Goal: Navigation & Orientation: Find specific page/section

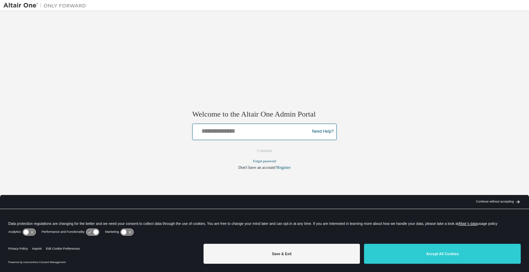
click at [239, 133] on input "text" at bounding box center [251, 130] width 113 height 10
type input "**********"
click at [268, 152] on button "Continue" at bounding box center [265, 151] width 30 height 10
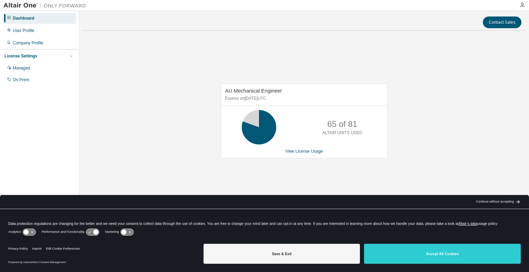
click at [493, 203] on div "Continue without accepting" at bounding box center [495, 202] width 38 height 6
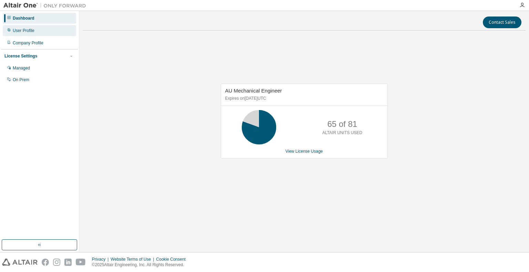
click at [21, 32] on div "User Profile" at bounding box center [24, 31] width 22 height 6
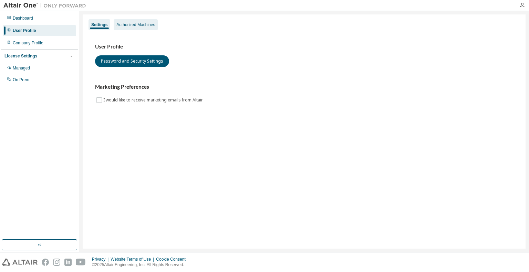
click at [132, 27] on div "Authorized Machines" at bounding box center [135, 25] width 39 height 6
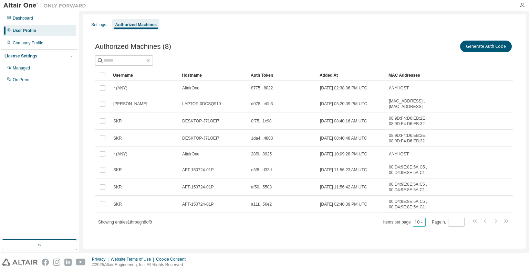
click at [423, 223] on icon "button" at bounding box center [422, 222] width 4 height 4
click at [427, 253] on div "50" at bounding box center [441, 256] width 55 height 8
click at [91, 24] on div "Settings" at bounding box center [98, 25] width 15 height 6
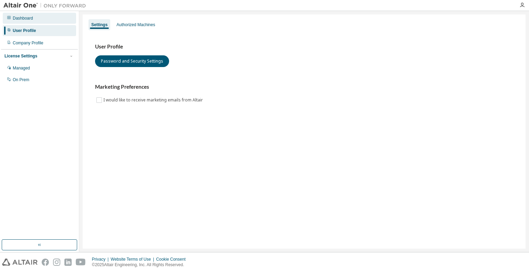
click at [29, 22] on div "Dashboard" at bounding box center [39, 18] width 73 height 11
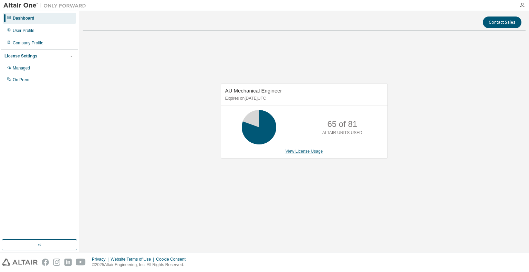
click at [310, 152] on link "View License Usage" at bounding box center [305, 151] width 38 height 5
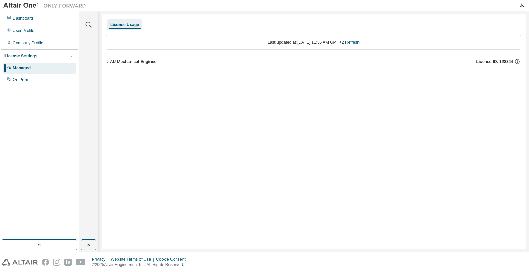
click at [128, 60] on div "AU Mechanical Engineer" at bounding box center [134, 62] width 48 height 6
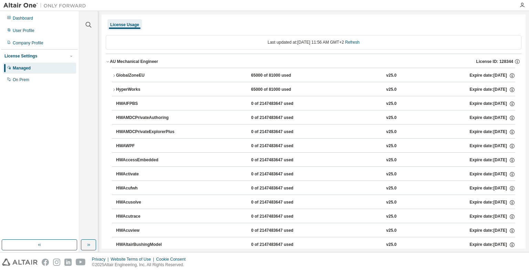
click at [31, 67] on div "Managed" at bounding box center [22, 68] width 18 height 6
click at [28, 77] on div "On Prem" at bounding box center [21, 80] width 17 height 6
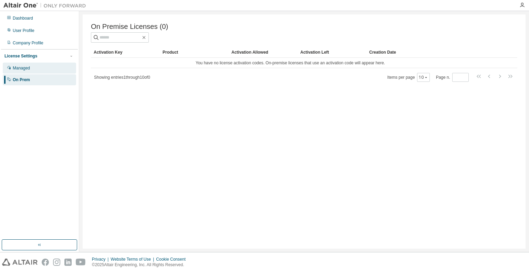
click at [29, 65] on div "Managed" at bounding box center [39, 68] width 73 height 11
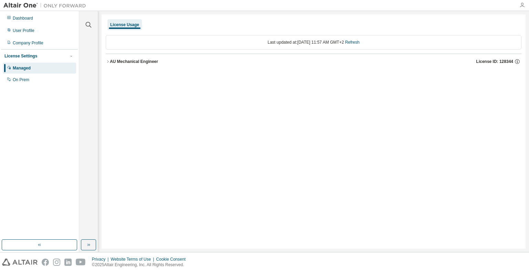
click at [520, 5] on icon "button" at bounding box center [522, 5] width 6 height 6
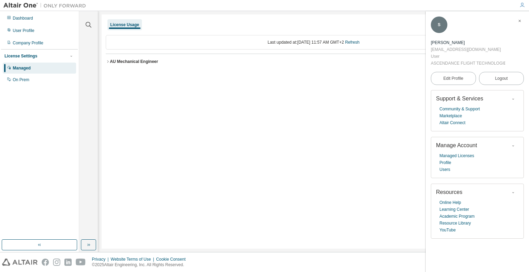
click at [518, 22] on icon "button" at bounding box center [520, 21] width 4 height 4
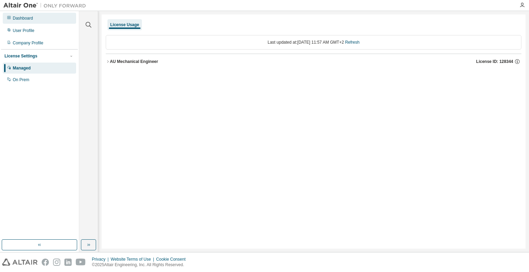
click at [38, 20] on div "Dashboard" at bounding box center [39, 18] width 73 height 11
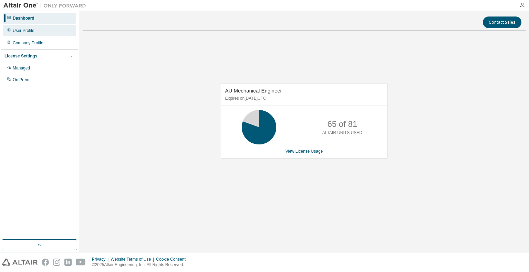
click at [33, 35] on div "User Profile" at bounding box center [39, 30] width 73 height 11
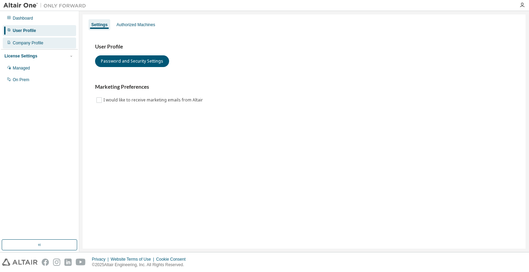
click at [29, 43] on div "Company Profile" at bounding box center [28, 43] width 31 height 6
